Goal: Task Accomplishment & Management: Manage account settings

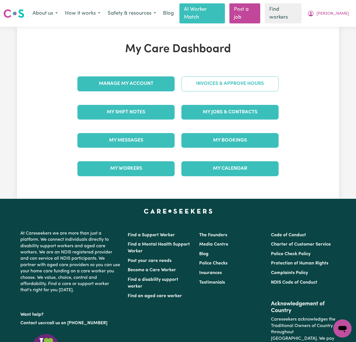
click at [263, 77] on link "Invoices & Approve Hours" at bounding box center [229, 84] width 97 height 15
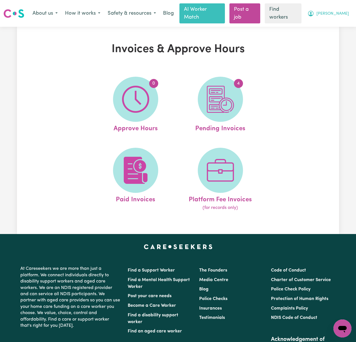
click at [340, 11] on span "[PERSON_NAME]" at bounding box center [332, 14] width 32 height 6
click at [340, 20] on link "My Dashboard" at bounding box center [329, 25] width 45 height 11
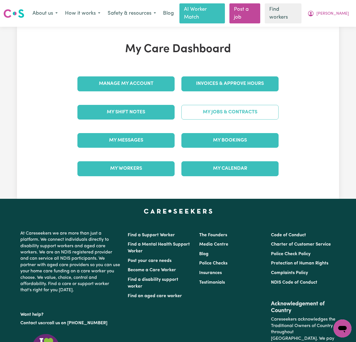
click at [243, 110] on link "My Jobs & Contracts" at bounding box center [229, 112] width 97 height 15
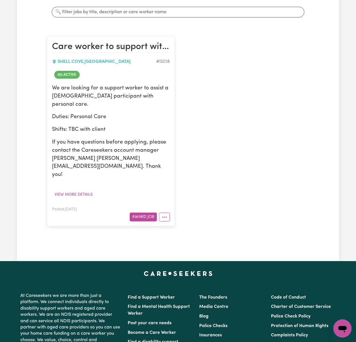
scroll to position [150, 0]
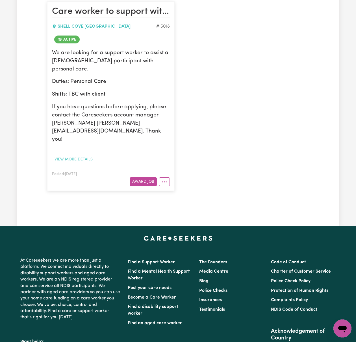
click at [85, 155] on button "View more details" at bounding box center [73, 159] width 43 height 9
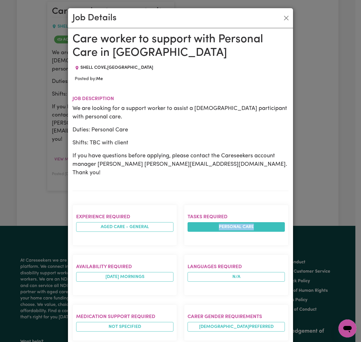
drag, startPoint x: 211, startPoint y: 219, endPoint x: 265, endPoint y: 216, distance: 54.8
click at [265, 222] on li "Personal care" at bounding box center [236, 227] width 97 height 10
copy li "Personal care"
click at [283, 18] on button "Close" at bounding box center [286, 18] width 9 height 9
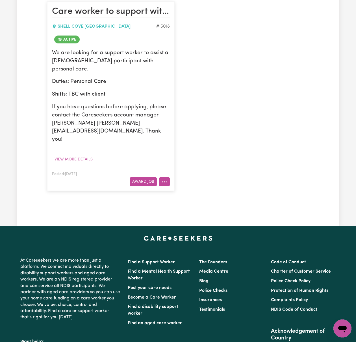
click at [163, 178] on button "More options" at bounding box center [164, 182] width 11 height 9
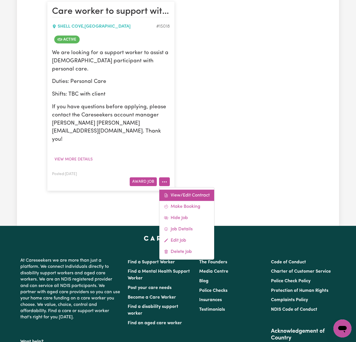
click at [203, 190] on link "View/Edit Contract" at bounding box center [186, 195] width 55 height 11
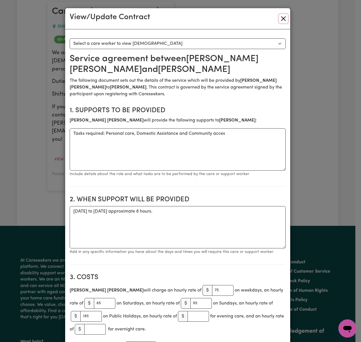
click at [281, 18] on button "Close" at bounding box center [283, 18] width 9 height 9
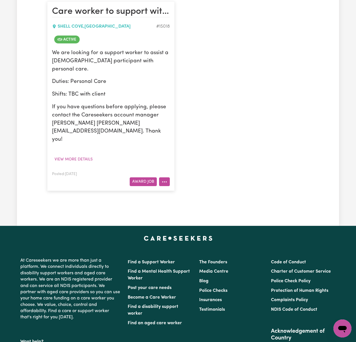
click at [163, 179] on icon "More options" at bounding box center [164, 182] width 6 height 6
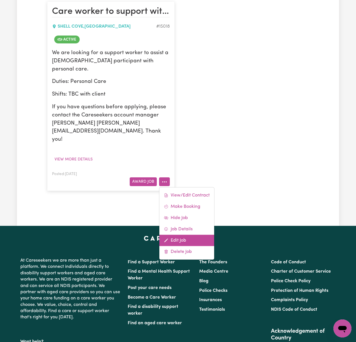
click at [186, 235] on link "Edit Job" at bounding box center [186, 240] width 55 height 11
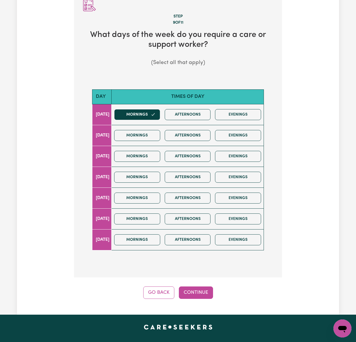
scroll to position [176, 0]
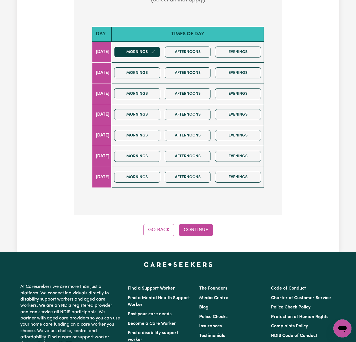
click at [201, 203] on div "Step 9 of 11 What days of the week do you require a care or support worker? (Se…" at bounding box center [178, 82] width 208 height 310
click at [200, 224] on button "Continue" at bounding box center [196, 230] width 34 height 12
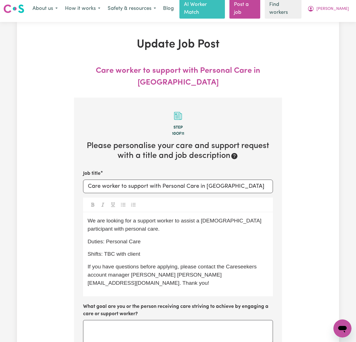
scroll to position [0, 0]
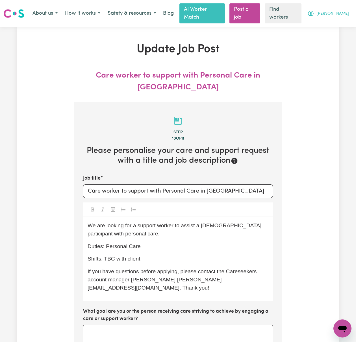
click at [342, 11] on span "[PERSON_NAME]" at bounding box center [332, 14] width 32 height 6
click at [341, 31] on link "Logout" at bounding box center [329, 36] width 45 height 11
